Goal: Information Seeking & Learning: Learn about a topic

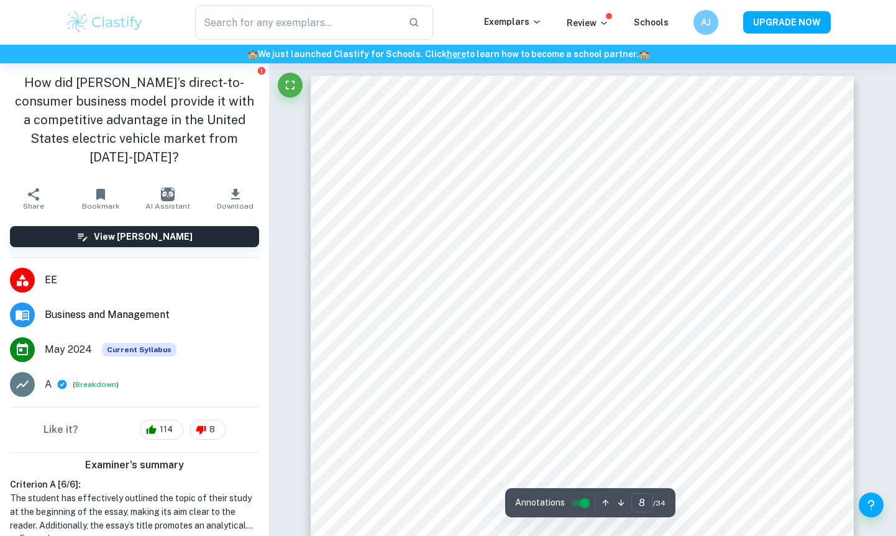
scroll to position [5536, 0]
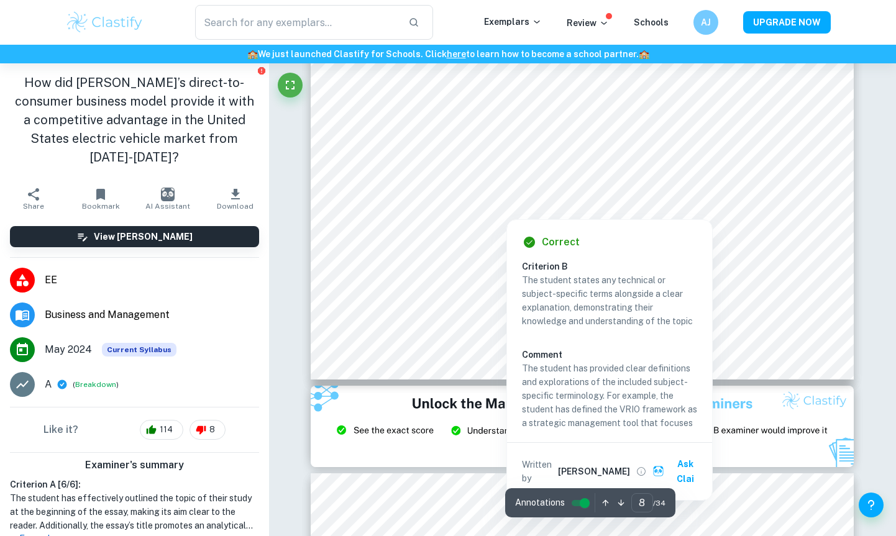
click at [420, 186] on div at bounding box center [582, 187] width 415 height 38
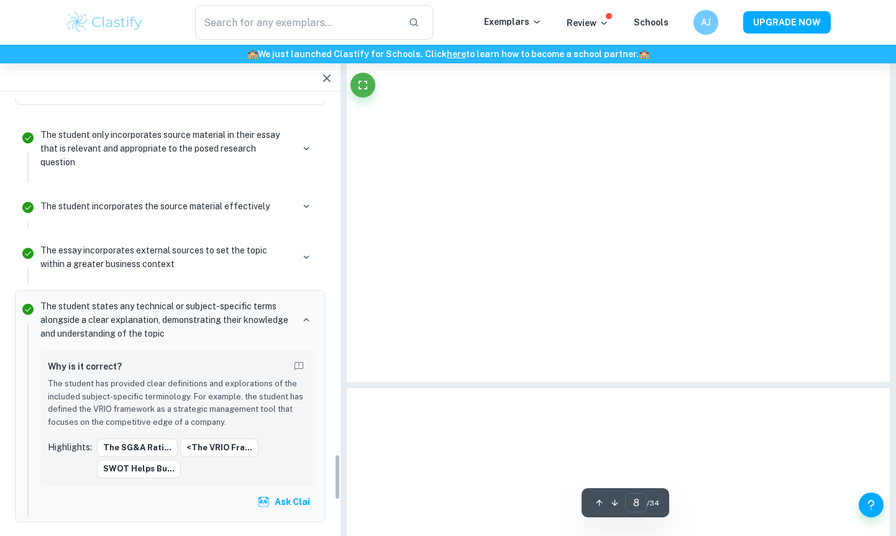
scroll to position [3276, 0]
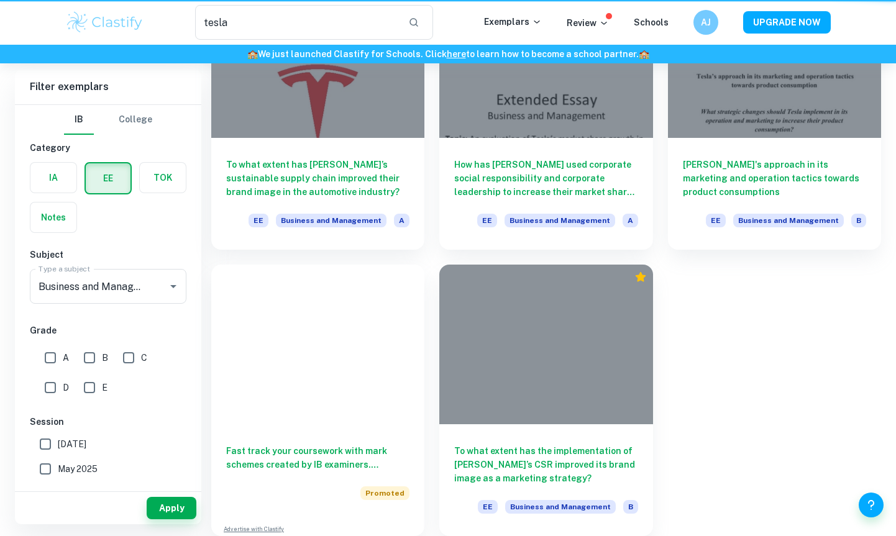
scroll to position [65, 0]
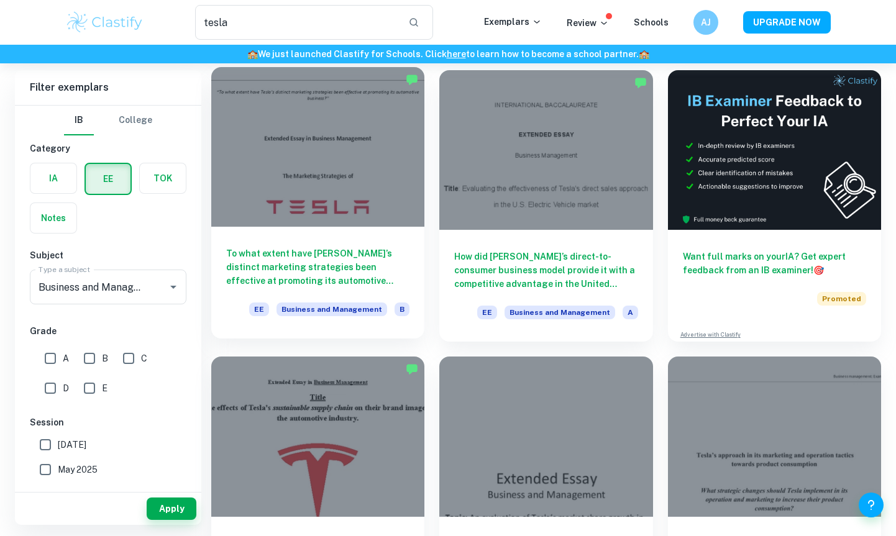
click at [316, 183] on div at bounding box center [317, 147] width 213 height 160
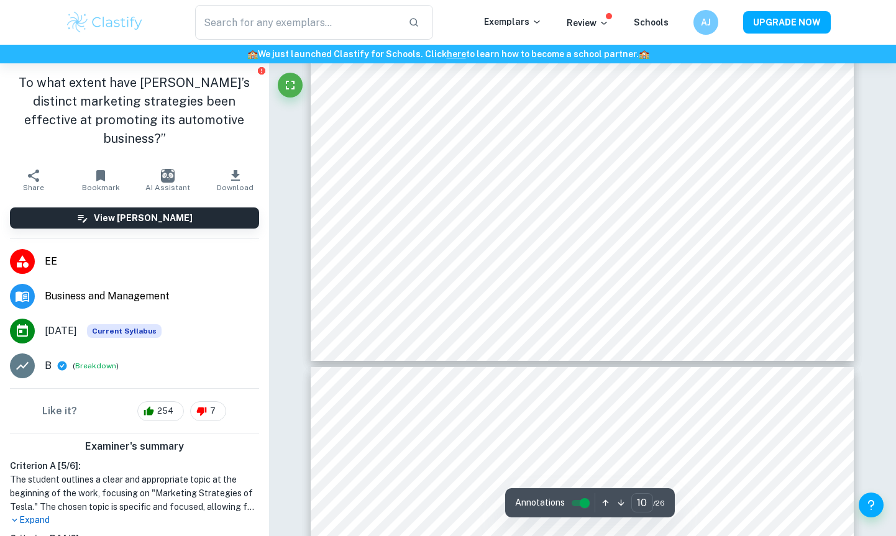
type input "11"
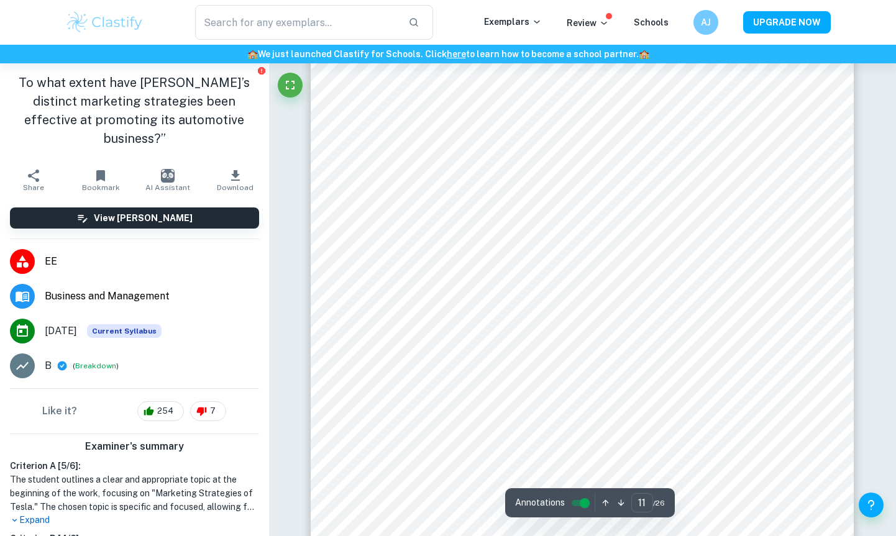
scroll to position [8175, 0]
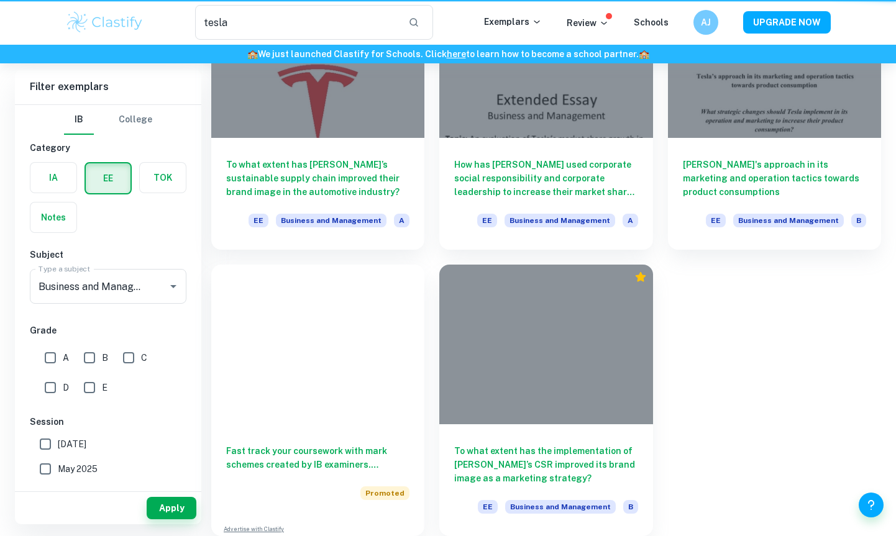
scroll to position [65, 0]
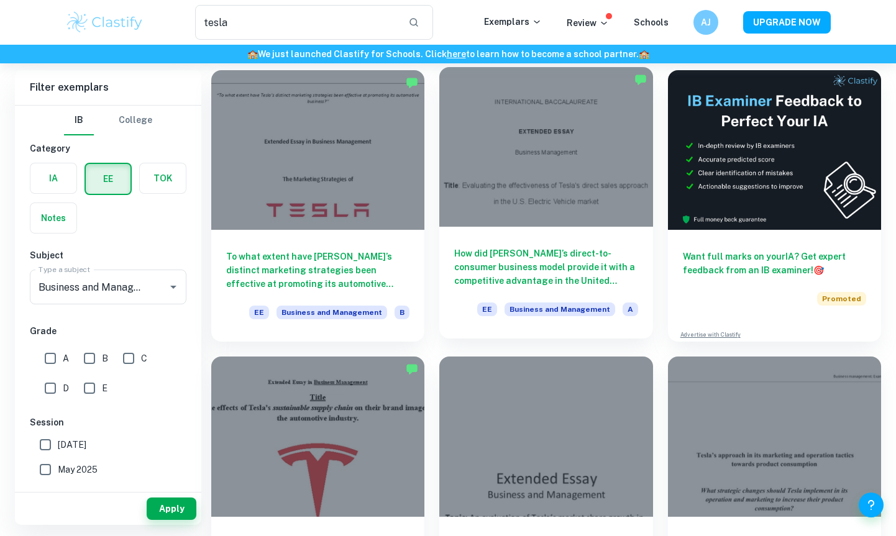
click at [534, 184] on div at bounding box center [545, 147] width 213 height 160
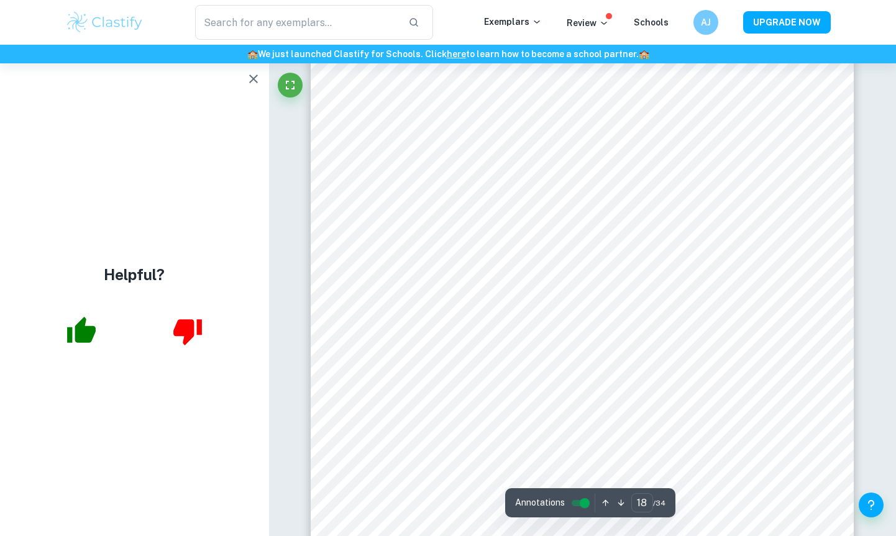
scroll to position [12425, 0]
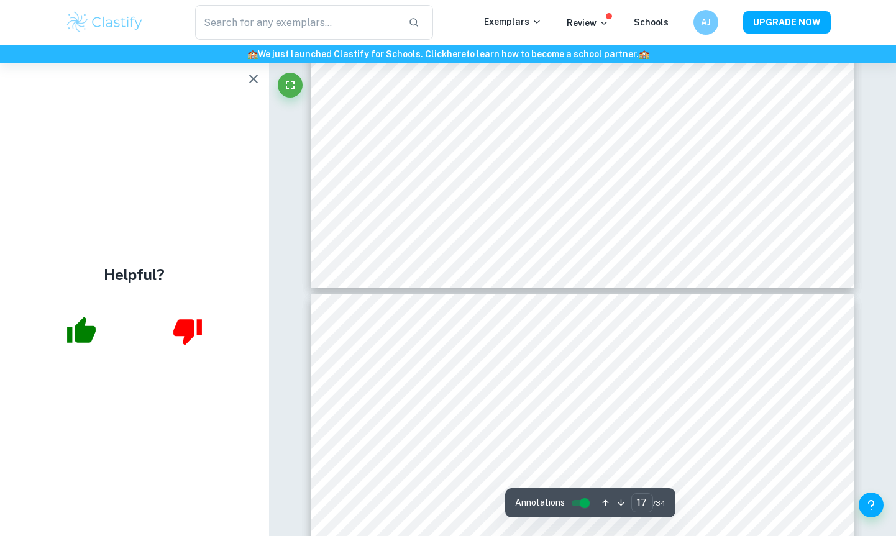
type input "16"
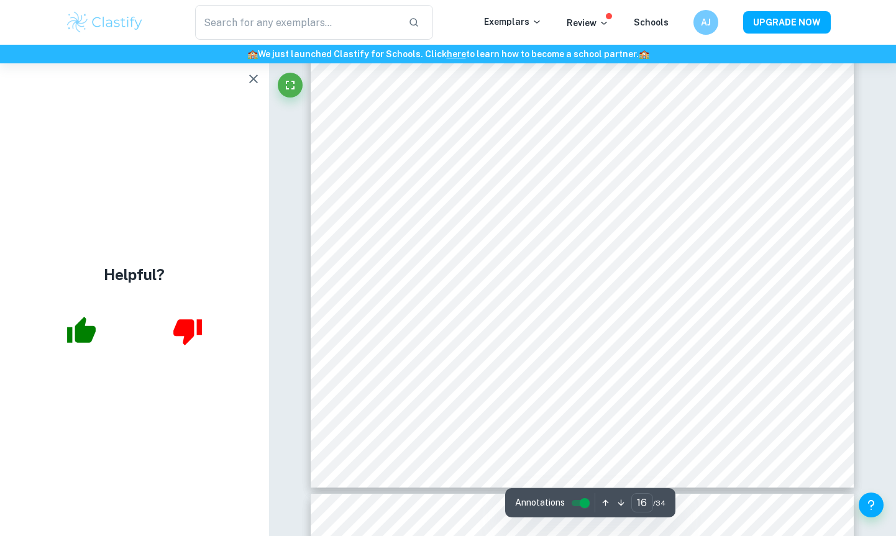
scroll to position [11254, 0]
